Goal: Navigation & Orientation: Find specific page/section

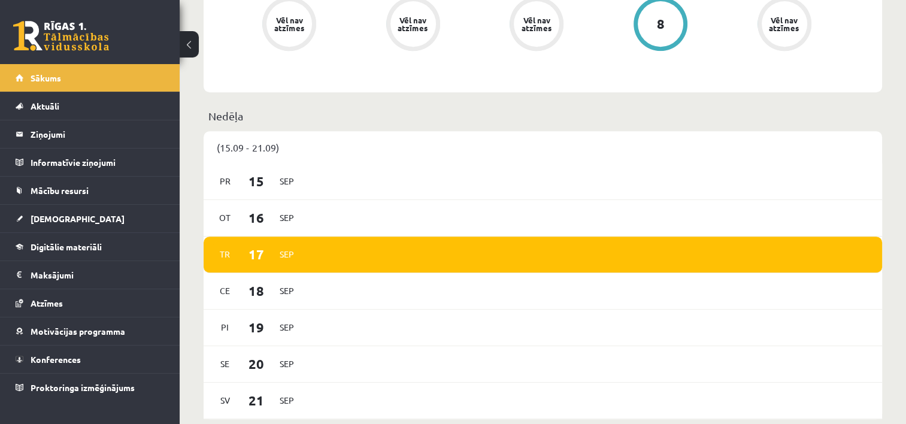
scroll to position [539, 0]
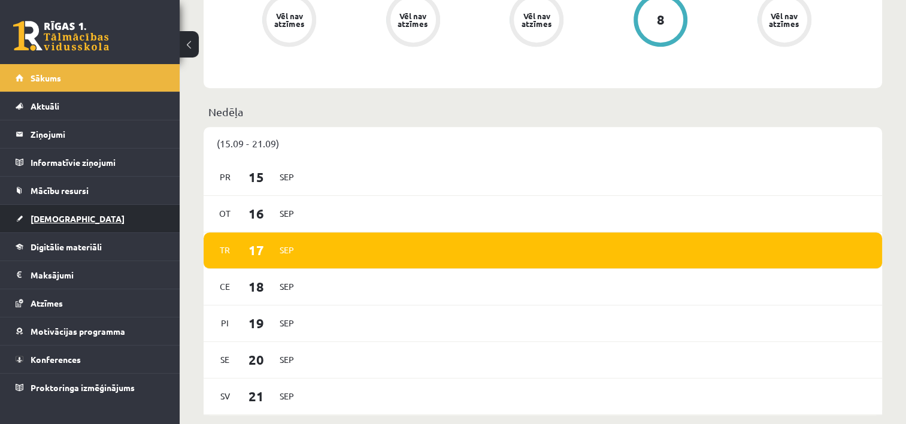
click at [51, 213] on span "[DEMOGRAPHIC_DATA]" at bounding box center [78, 218] width 94 height 11
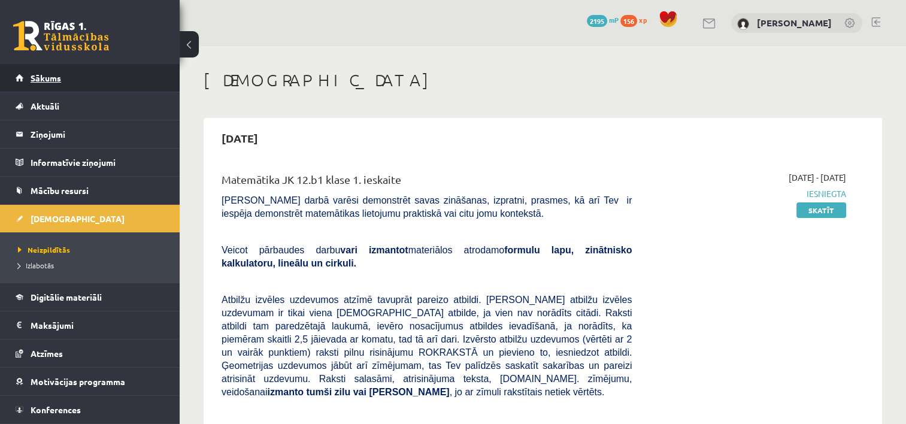
click at [43, 82] on link "Sākums" at bounding box center [90, 78] width 149 height 28
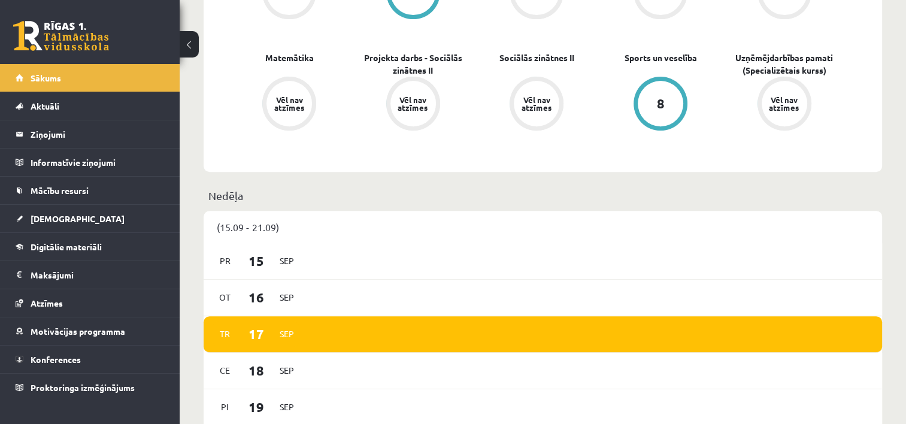
scroll to position [659, 0]
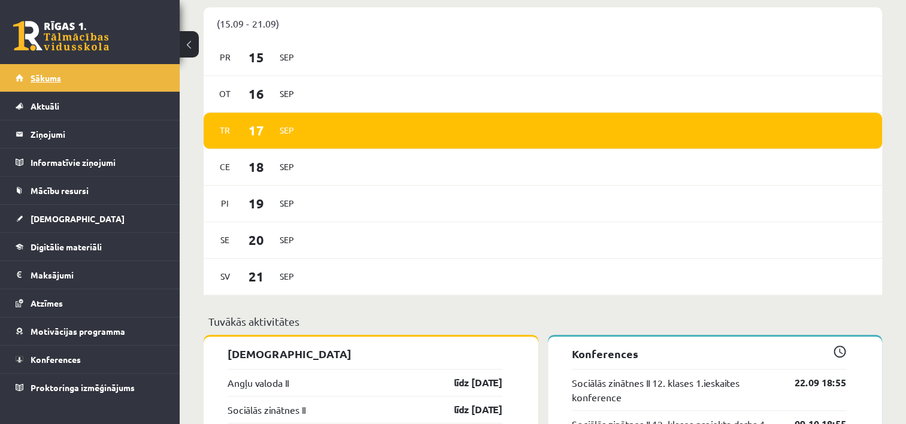
click at [41, 80] on span "Sākums" at bounding box center [46, 77] width 31 height 11
